Goal: Task Accomplishment & Management: Manage account settings

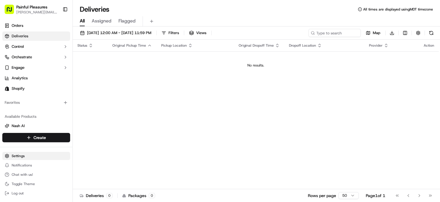
click at [18, 156] on html "Painful Pleasures [PERSON_NAME][EMAIL_ADDRESS][PERSON_NAME][DOMAIN_NAME] Toggle…" at bounding box center [220, 101] width 440 height 202
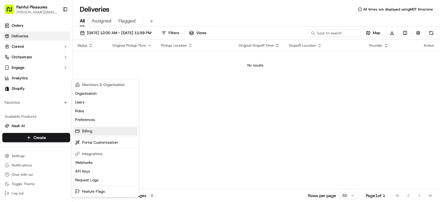
click at [90, 131] on link "Billing" at bounding box center [105, 131] width 65 height 9
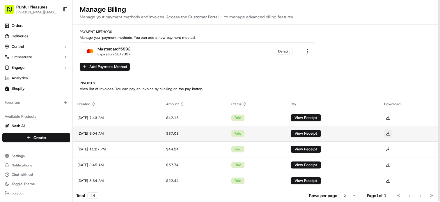
click at [393, 132] on button at bounding box center [389, 133] width 8 height 8
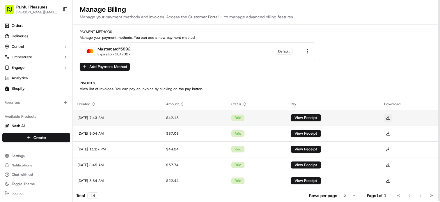
click at [393, 116] on button at bounding box center [389, 118] width 8 height 8
